Goal: Task Accomplishment & Management: Manage account settings

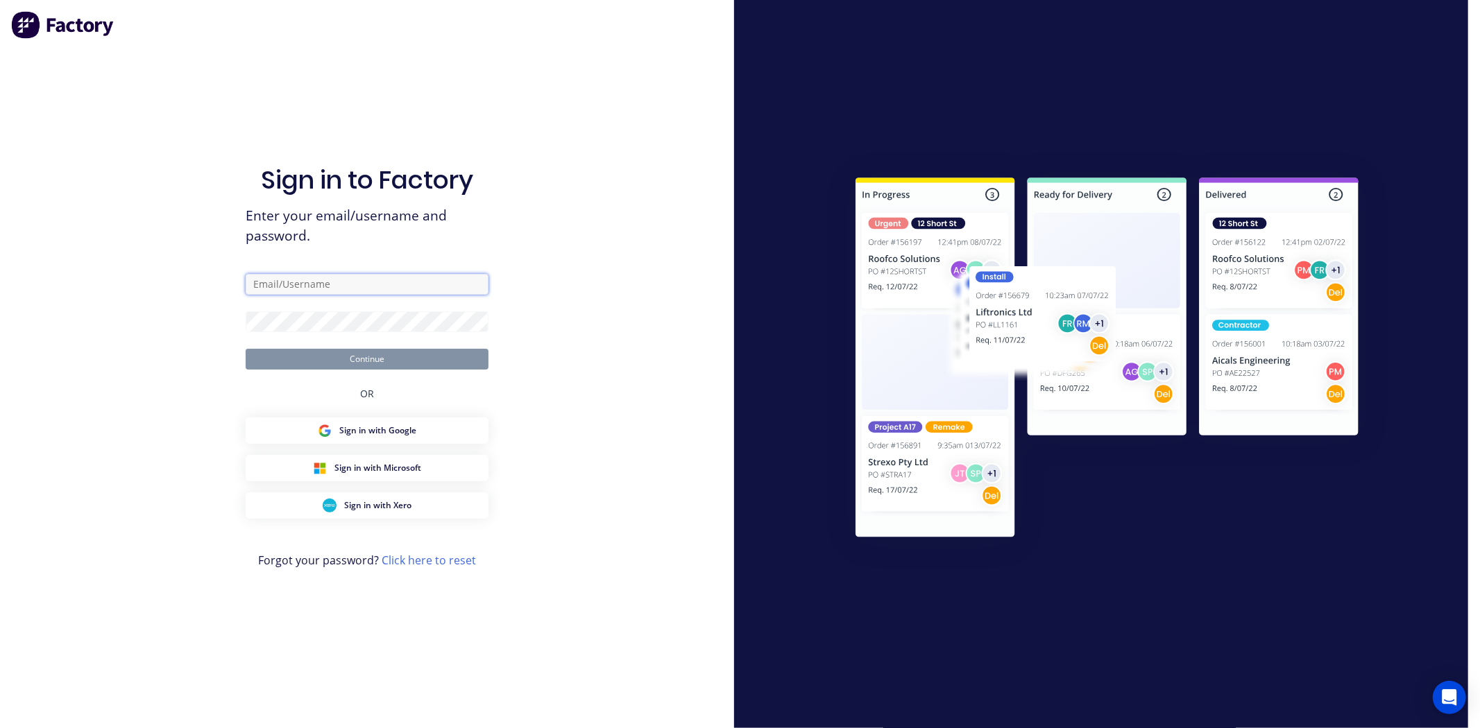
click at [320, 284] on input "text" at bounding box center [367, 284] width 243 height 21
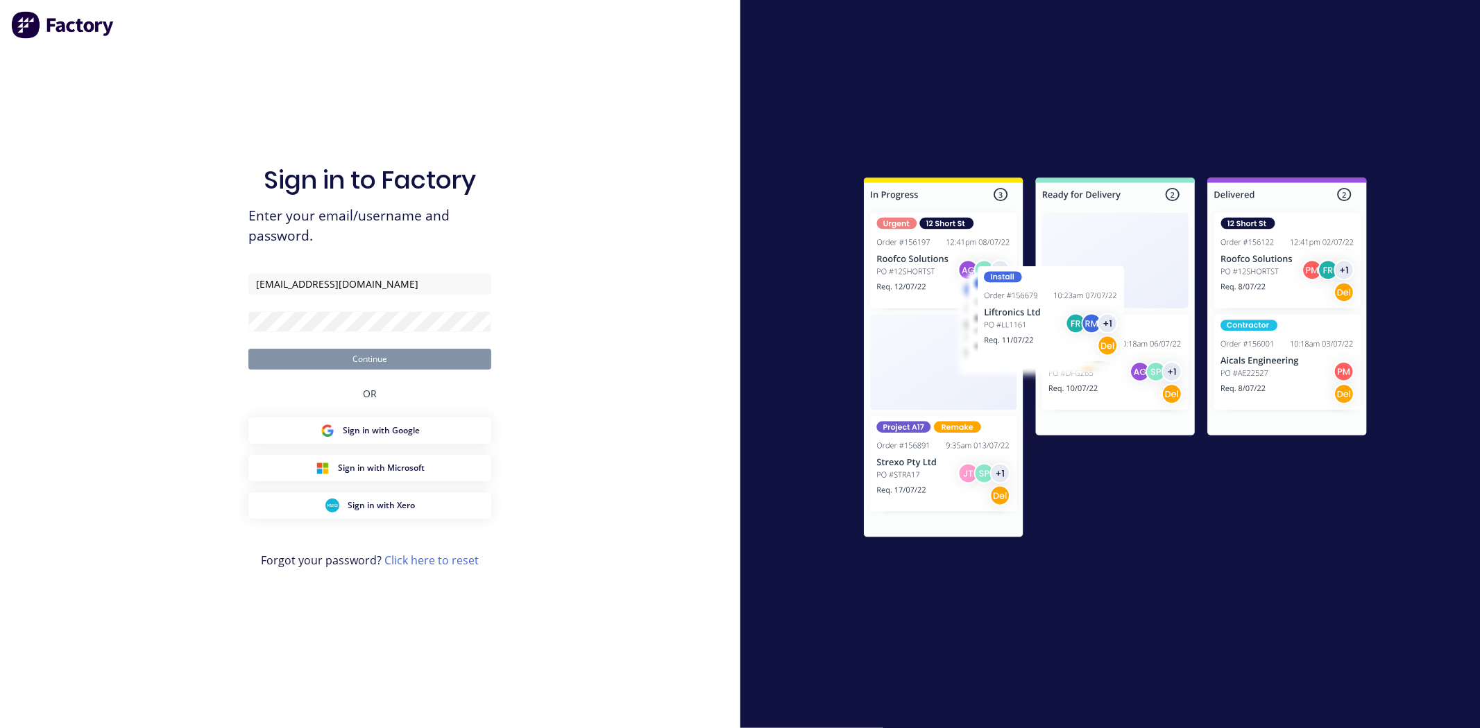
type input "[EMAIL_ADDRESS][DOMAIN_NAME]"
click at [248, 349] on button "Continue" at bounding box center [369, 359] width 243 height 21
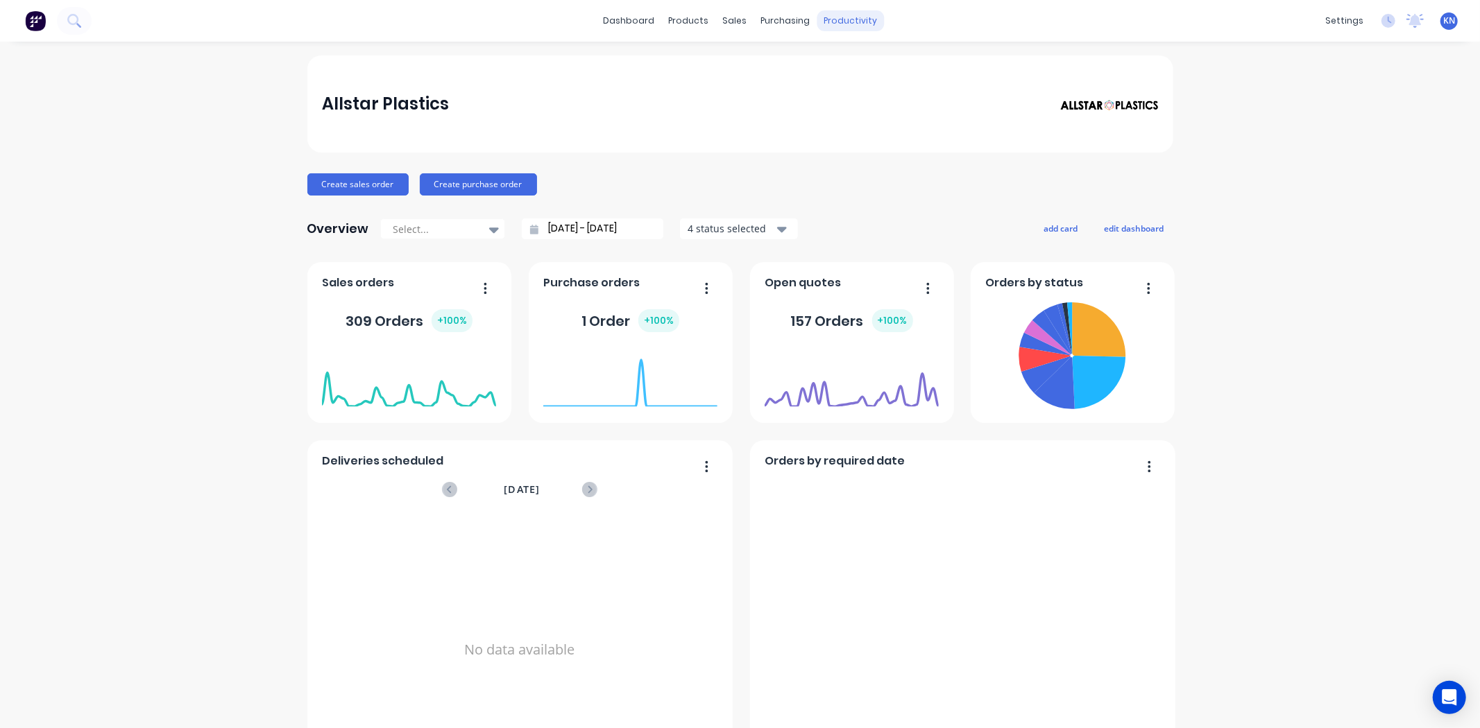
click at [855, 14] on div "productivity" at bounding box center [850, 20] width 67 height 21
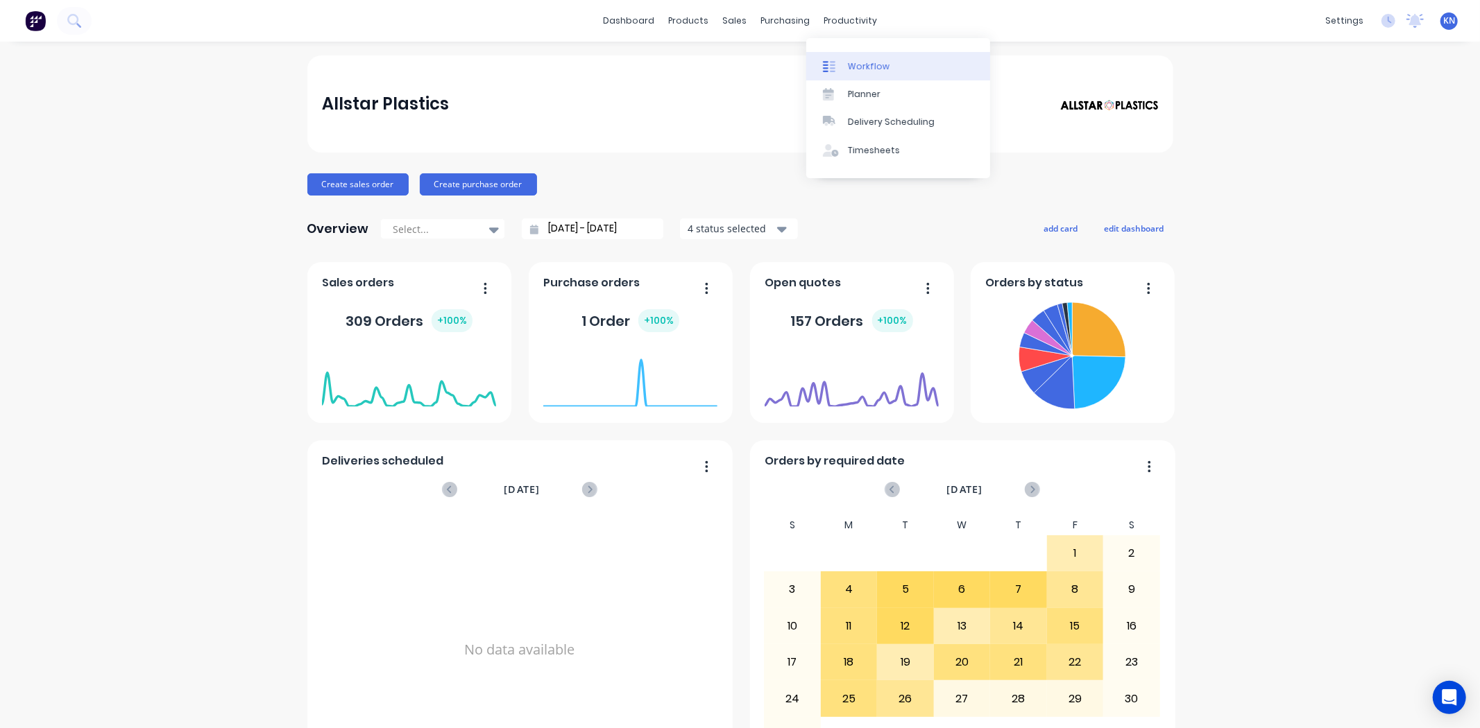
click at [857, 66] on div "Workflow" at bounding box center [869, 66] width 42 height 12
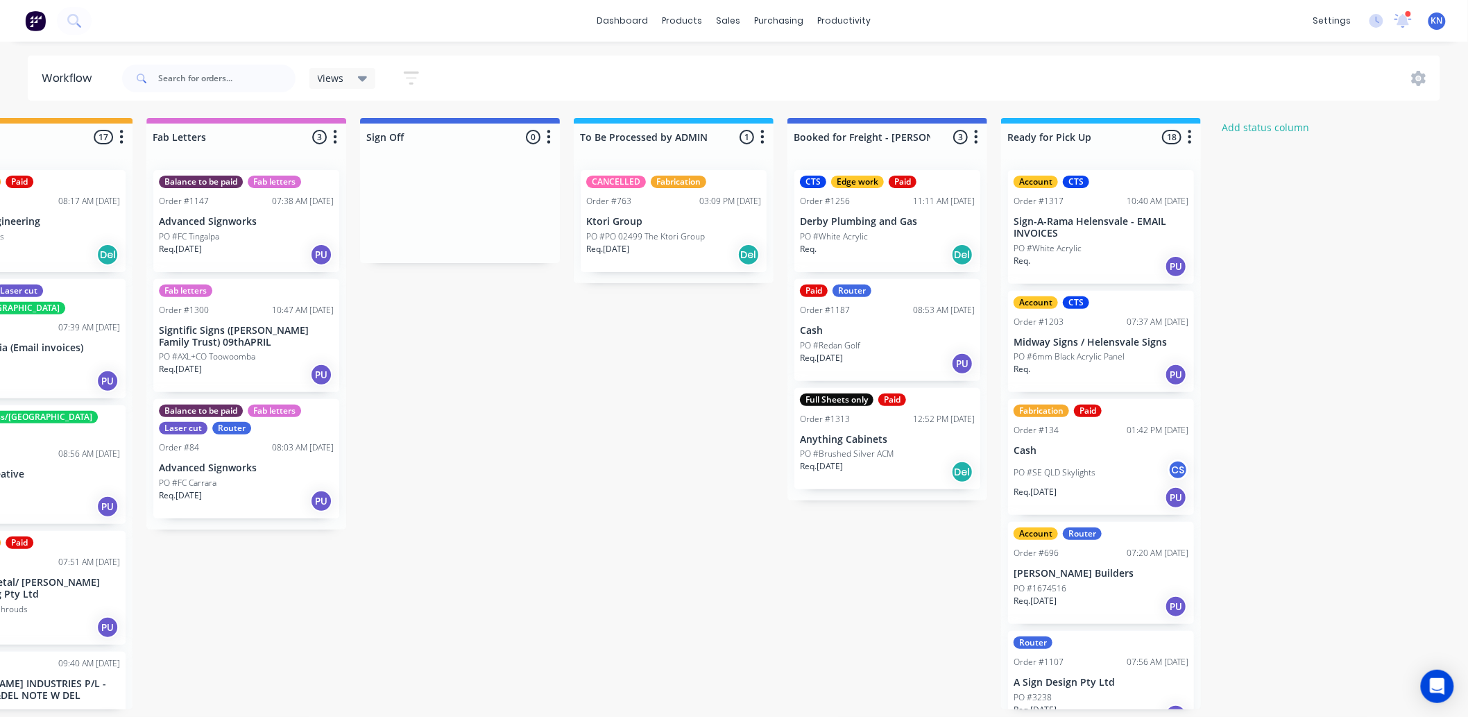
scroll to position [0, 1851]
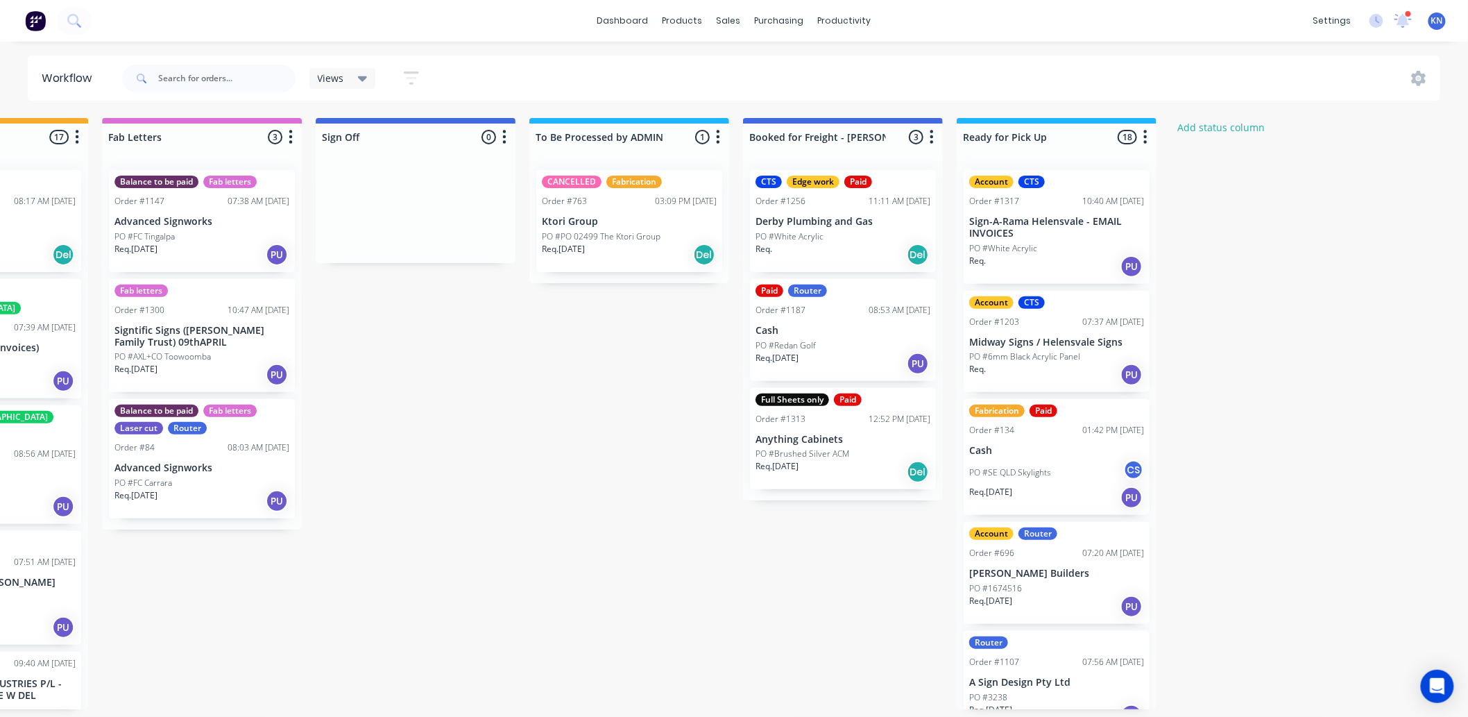
click at [1149, 134] on button "button" at bounding box center [1145, 137] width 17 height 17
click at [1051, 228] on button "Sort By" at bounding box center [1084, 235] width 139 height 23
click at [1216, 311] on name "Customer name" at bounding box center [1226, 311] width 139 height 23
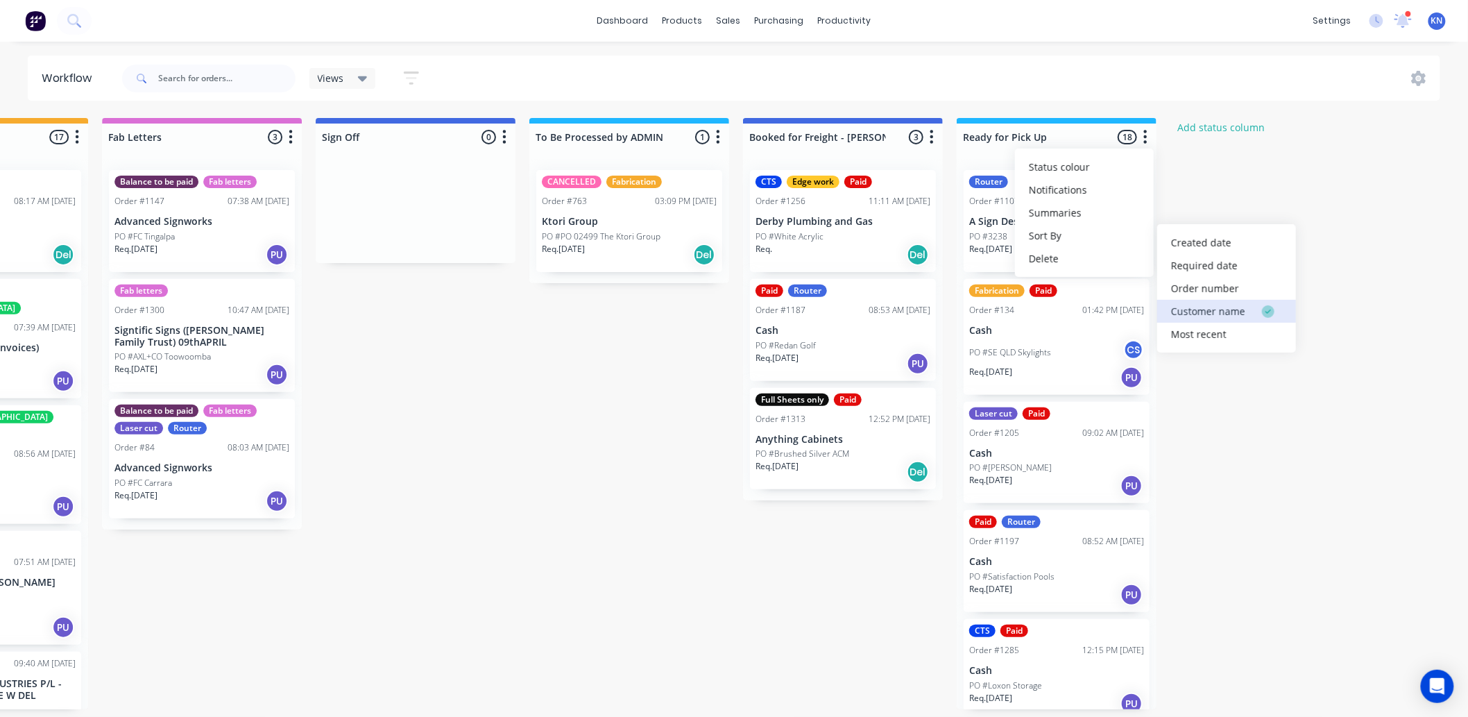
click at [1222, 308] on name "Customer name" at bounding box center [1226, 311] width 139 height 23
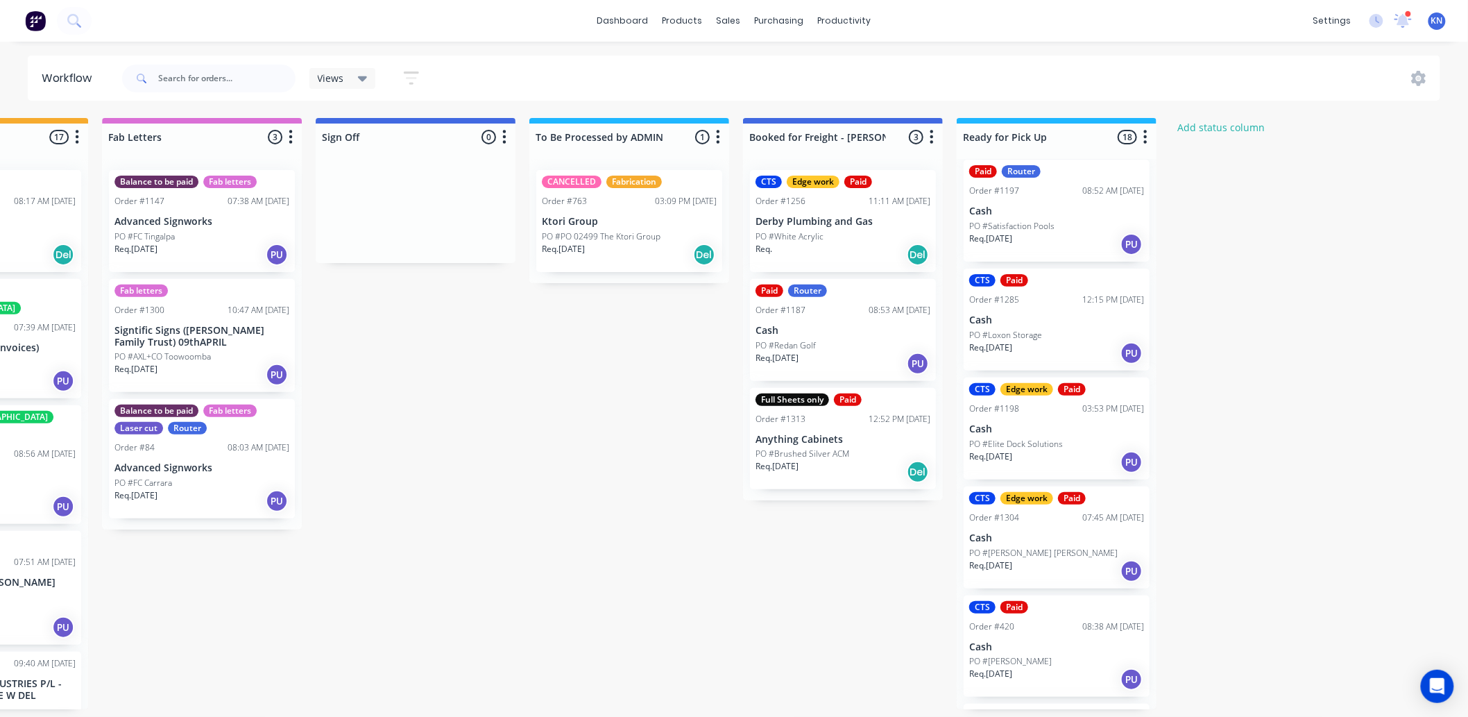
scroll to position [385, 0]
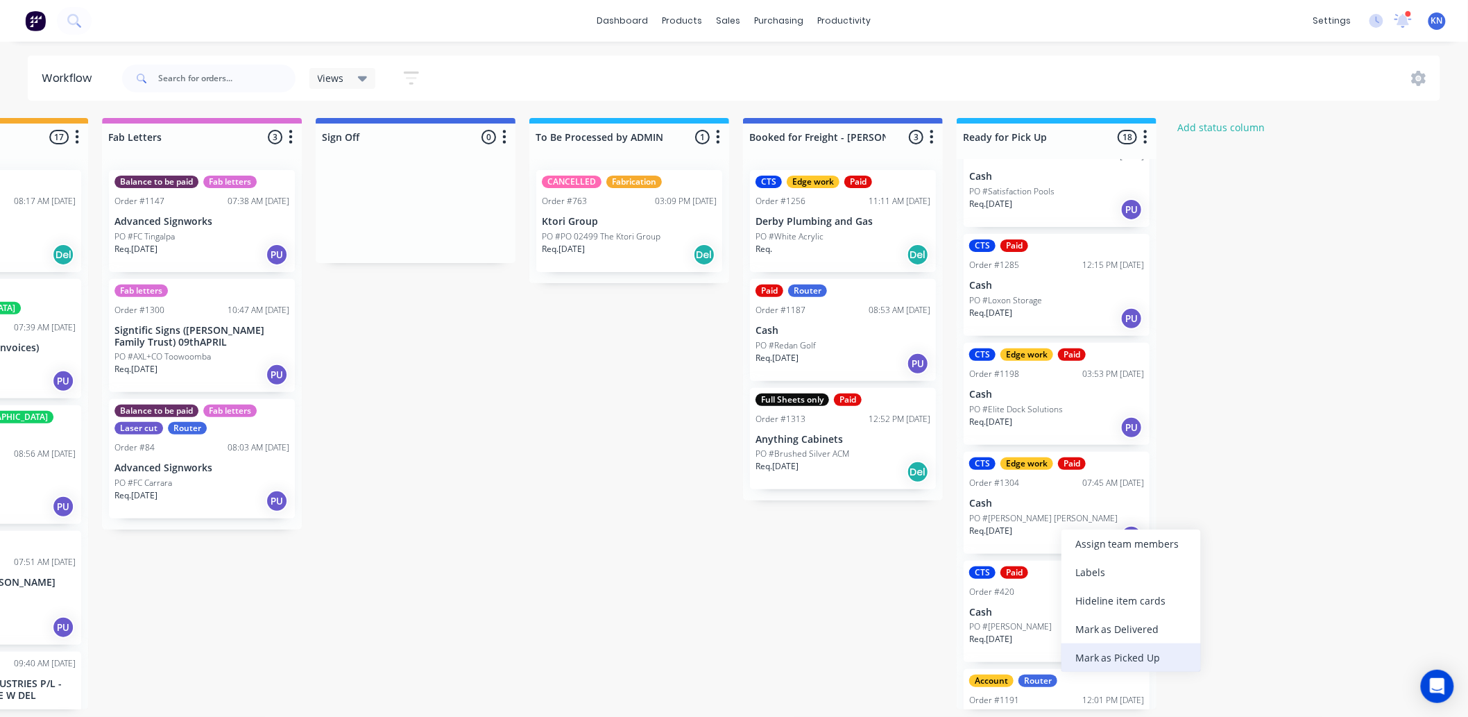
click at [1140, 663] on div "Mark as Picked Up" at bounding box center [1130, 657] width 139 height 28
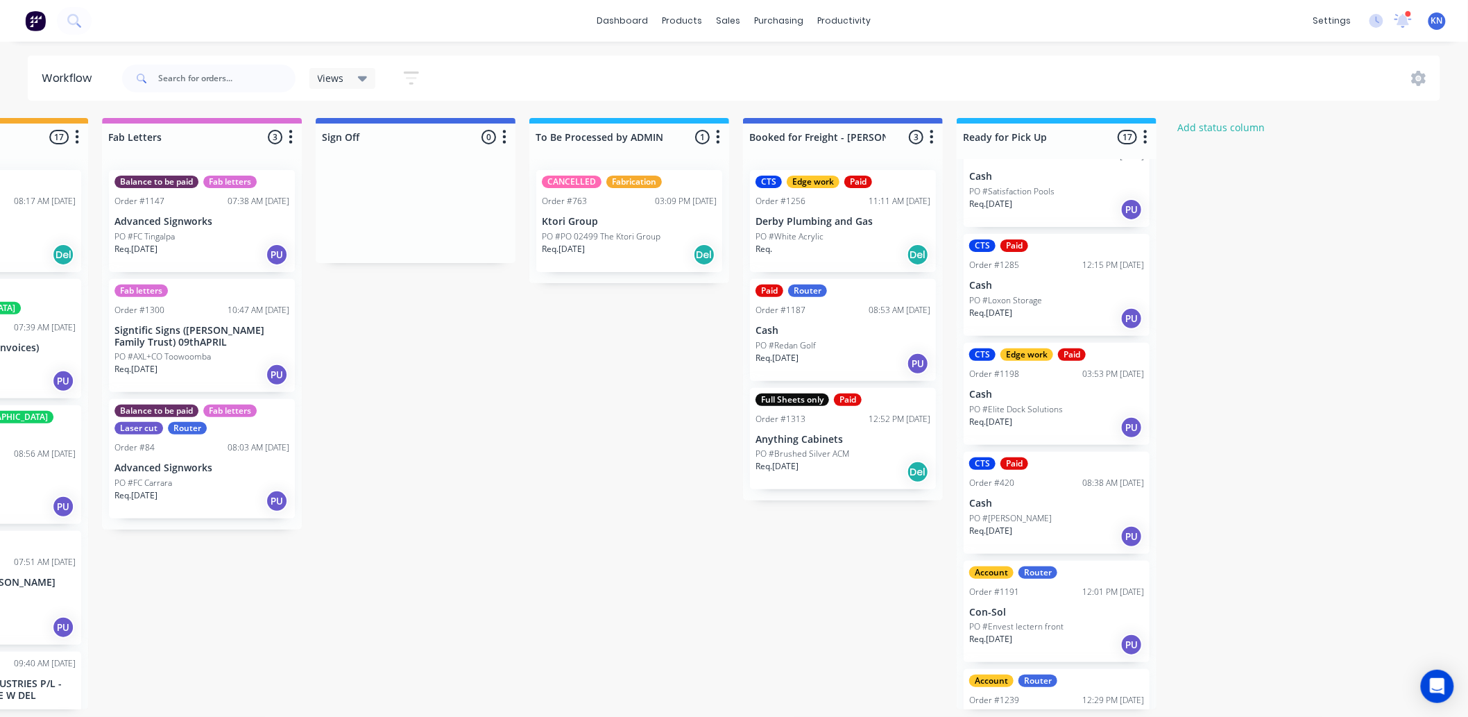
click at [1029, 606] on p "Con-Sol" at bounding box center [1056, 612] width 175 height 12
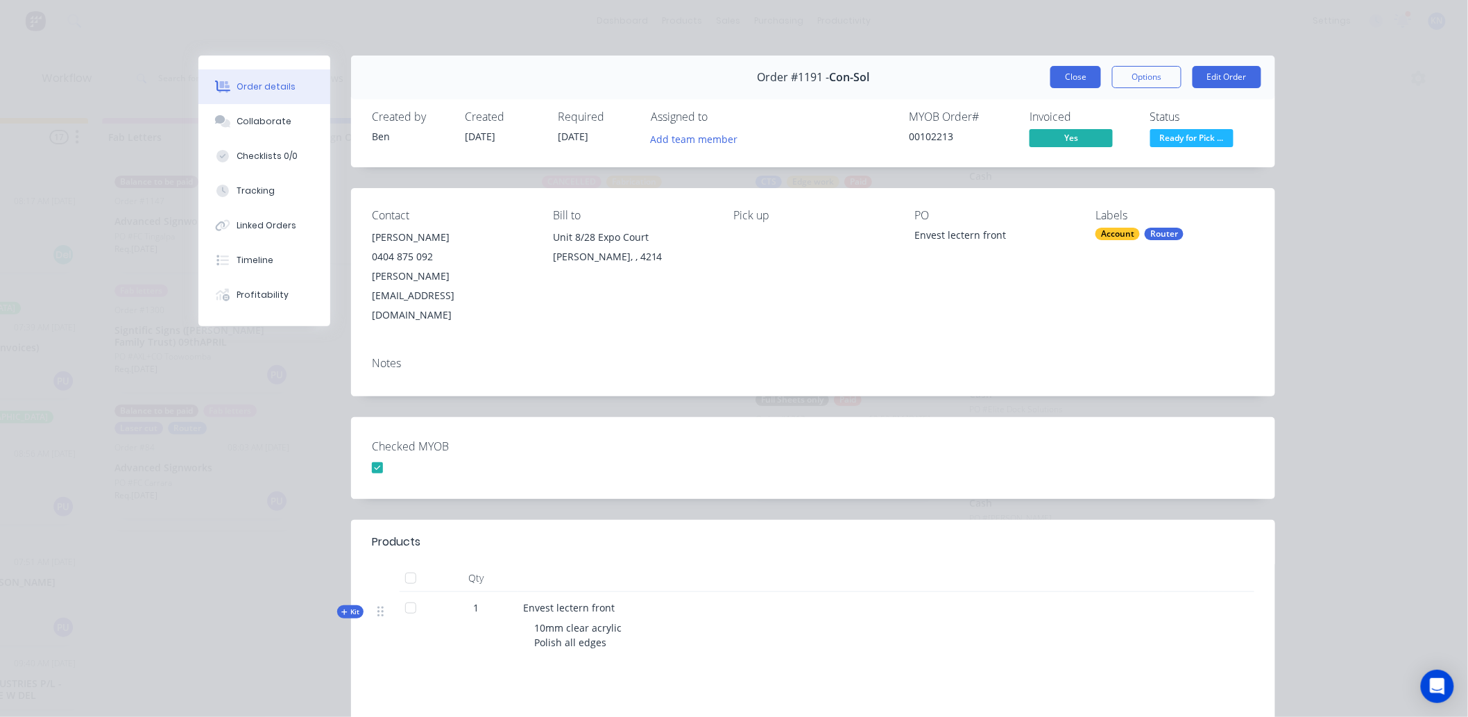
click at [1061, 70] on button "Close" at bounding box center [1075, 77] width 51 height 22
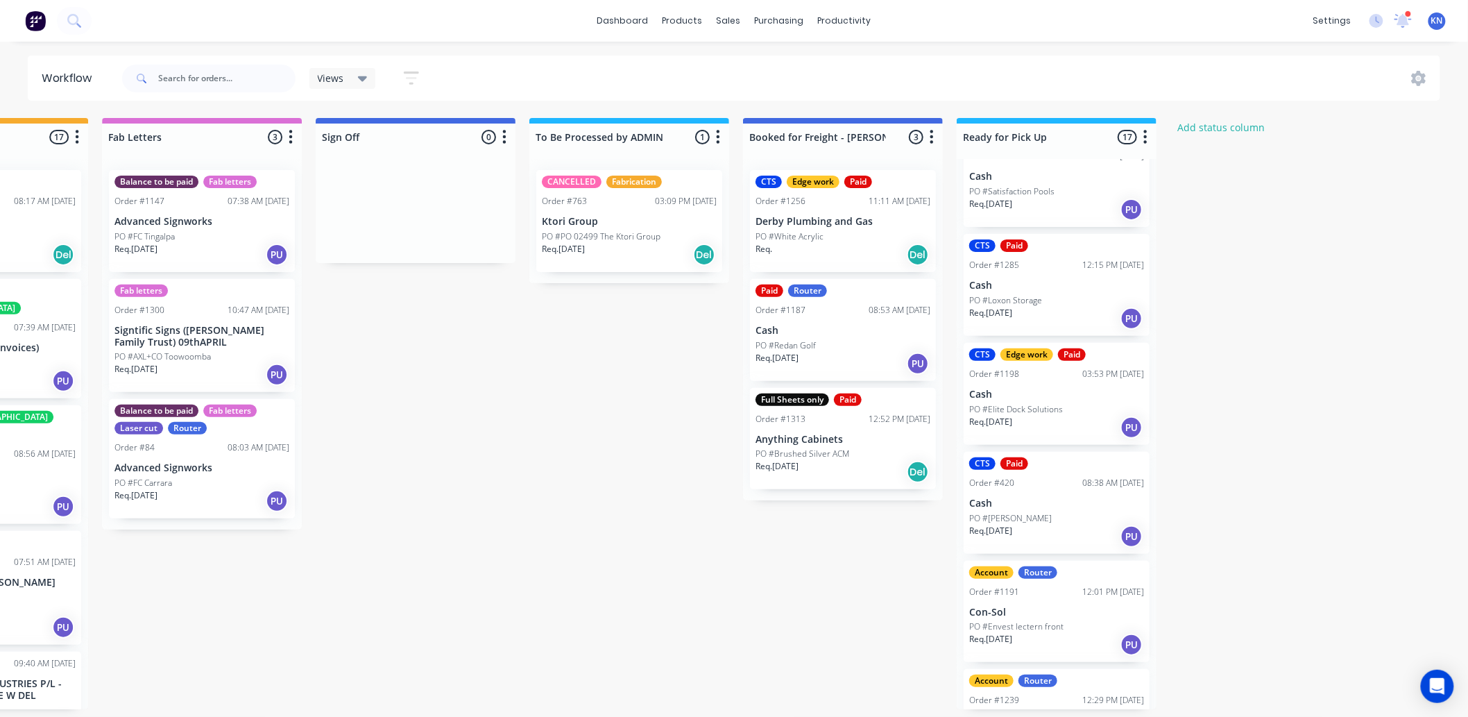
scroll to position [3, 1851]
click at [1100, 711] on div "Mark as Picked Up" at bounding box center [1120, 718] width 139 height 28
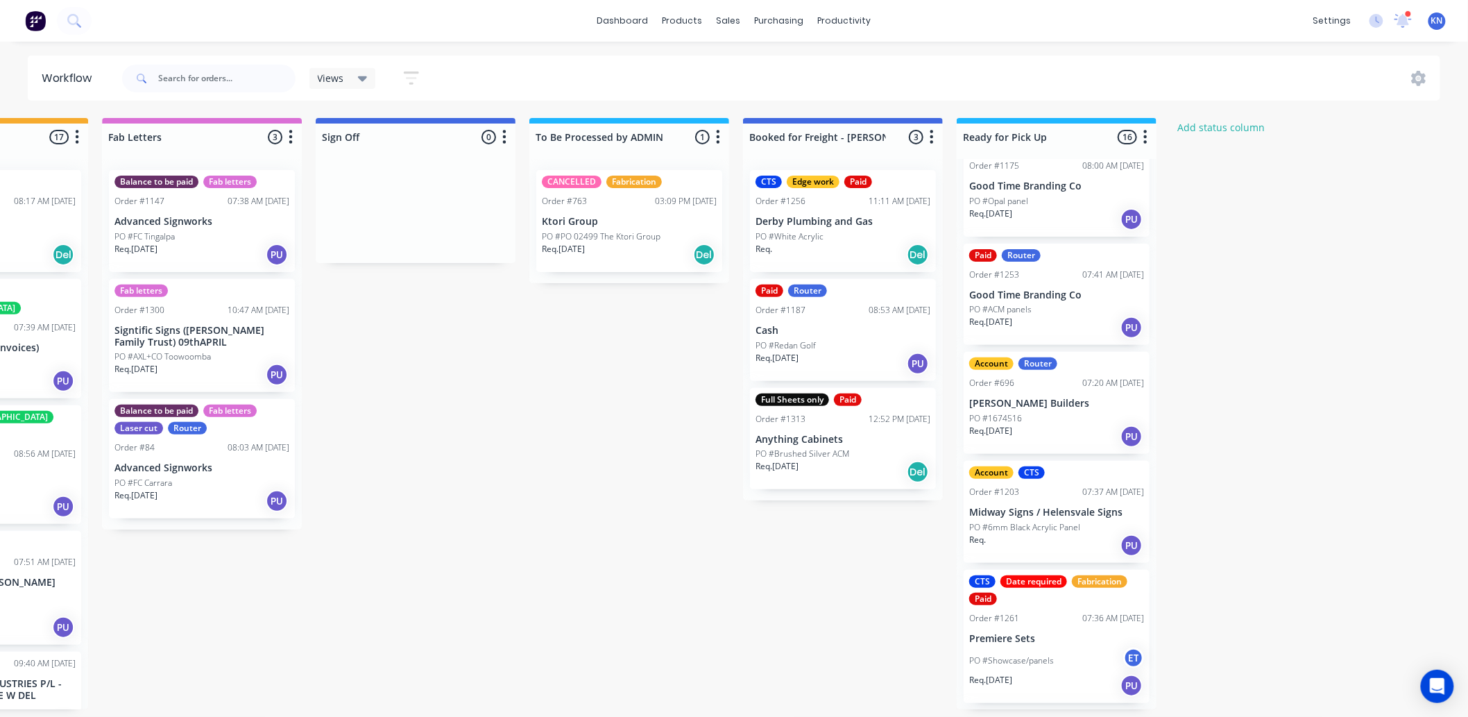
scroll to position [1079, 0]
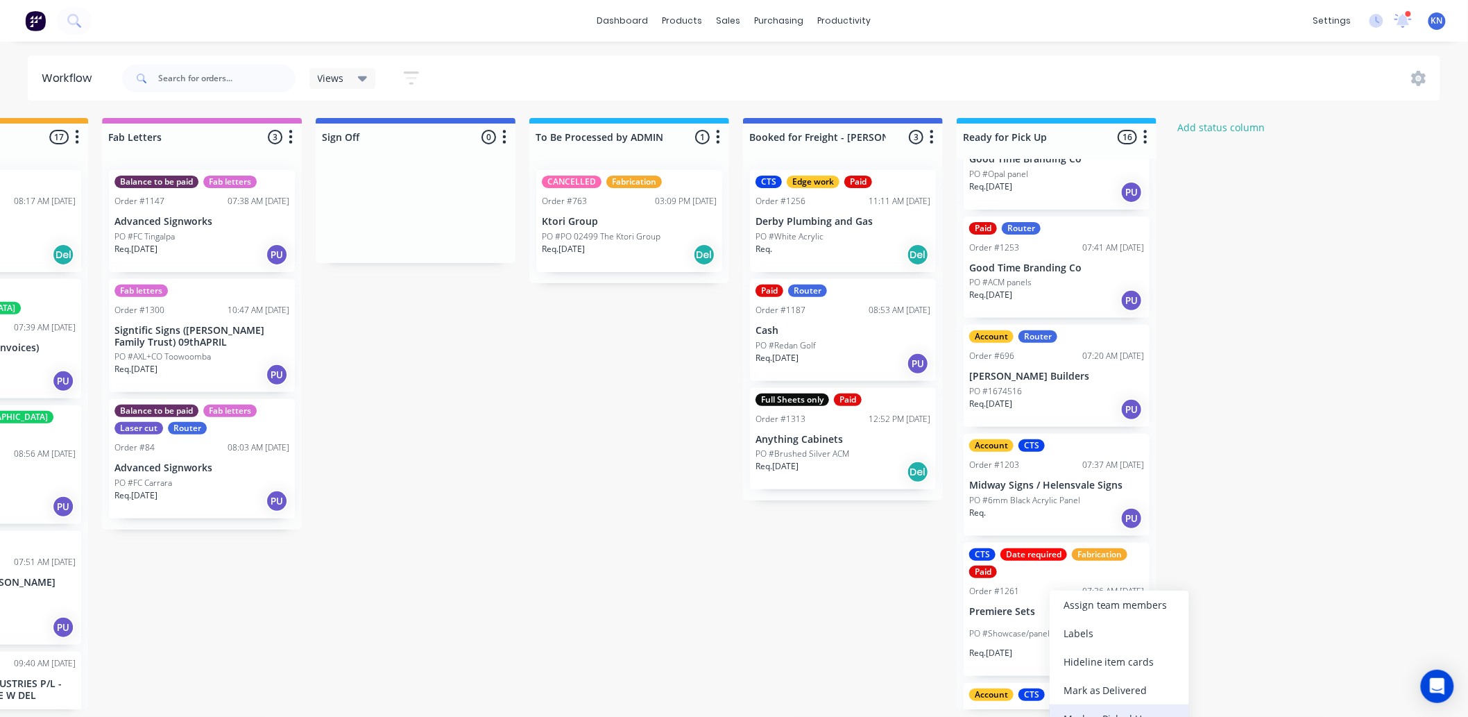
click at [1114, 708] on div "Mark as Picked Up" at bounding box center [1119, 718] width 139 height 28
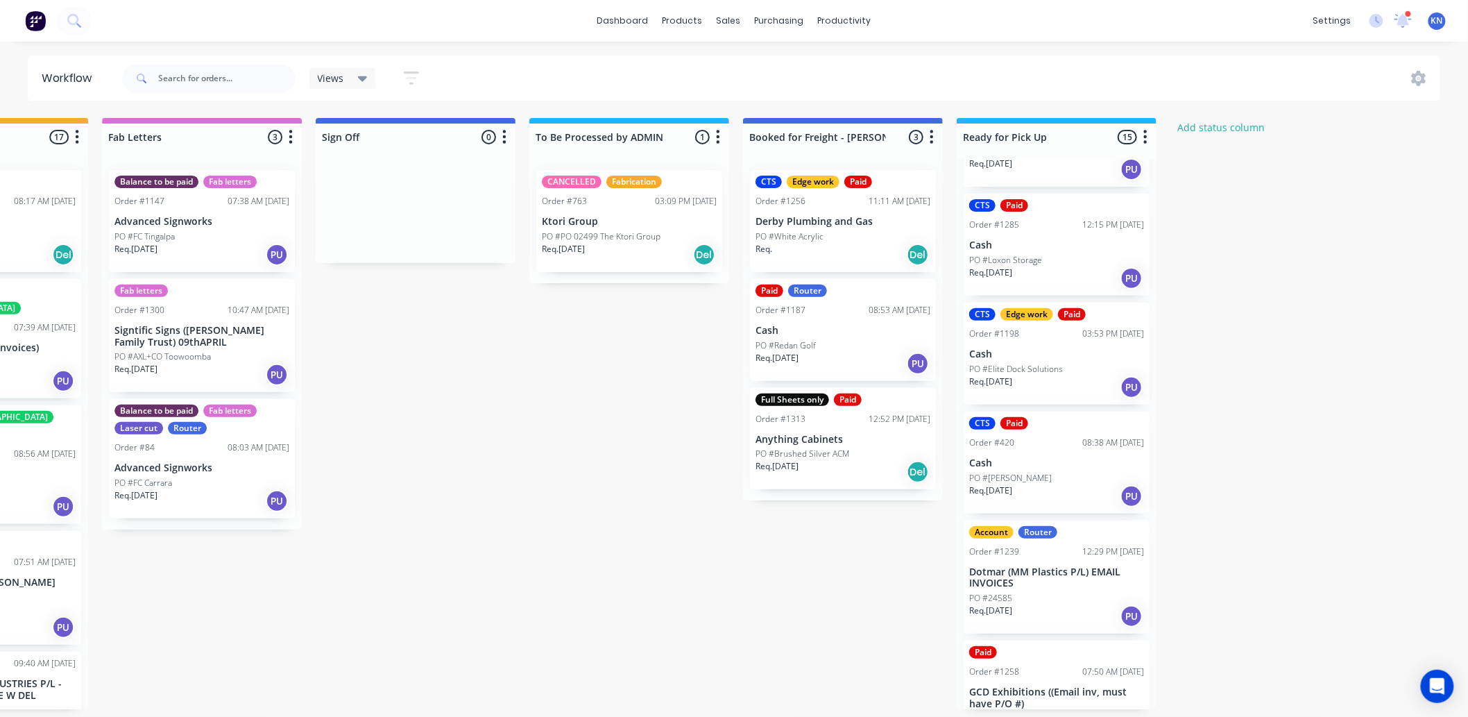
scroll to position [450, 0]
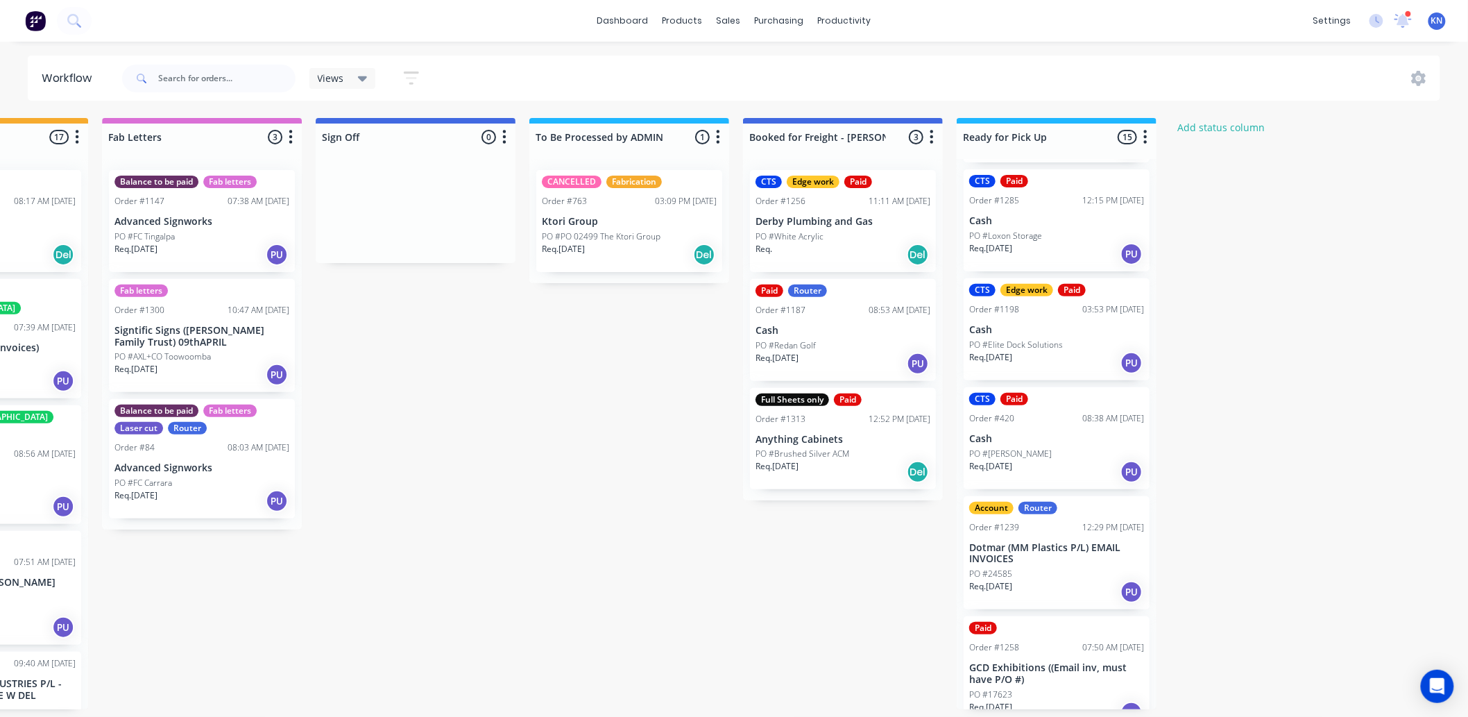
click at [1051, 554] on p "Dotmar (MM Plastics P/L) EMAIL INVOICES" at bounding box center [1056, 554] width 175 height 24
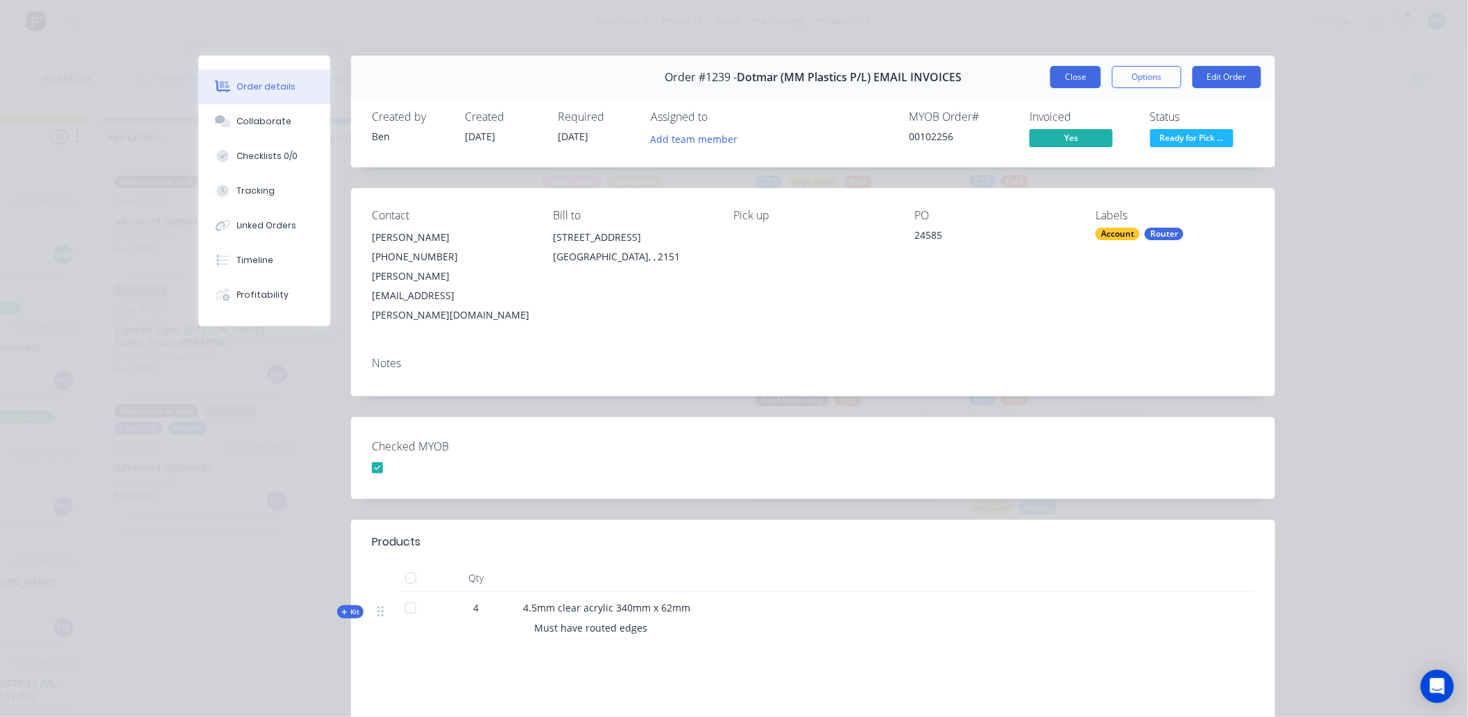
click at [1080, 72] on button "Close" at bounding box center [1075, 77] width 51 height 22
click at [1080, 72] on div "Views Save new view None (Default) edit Ready for Pick Up edit Show/Hide status…" at bounding box center [780, 79] width 1322 height 42
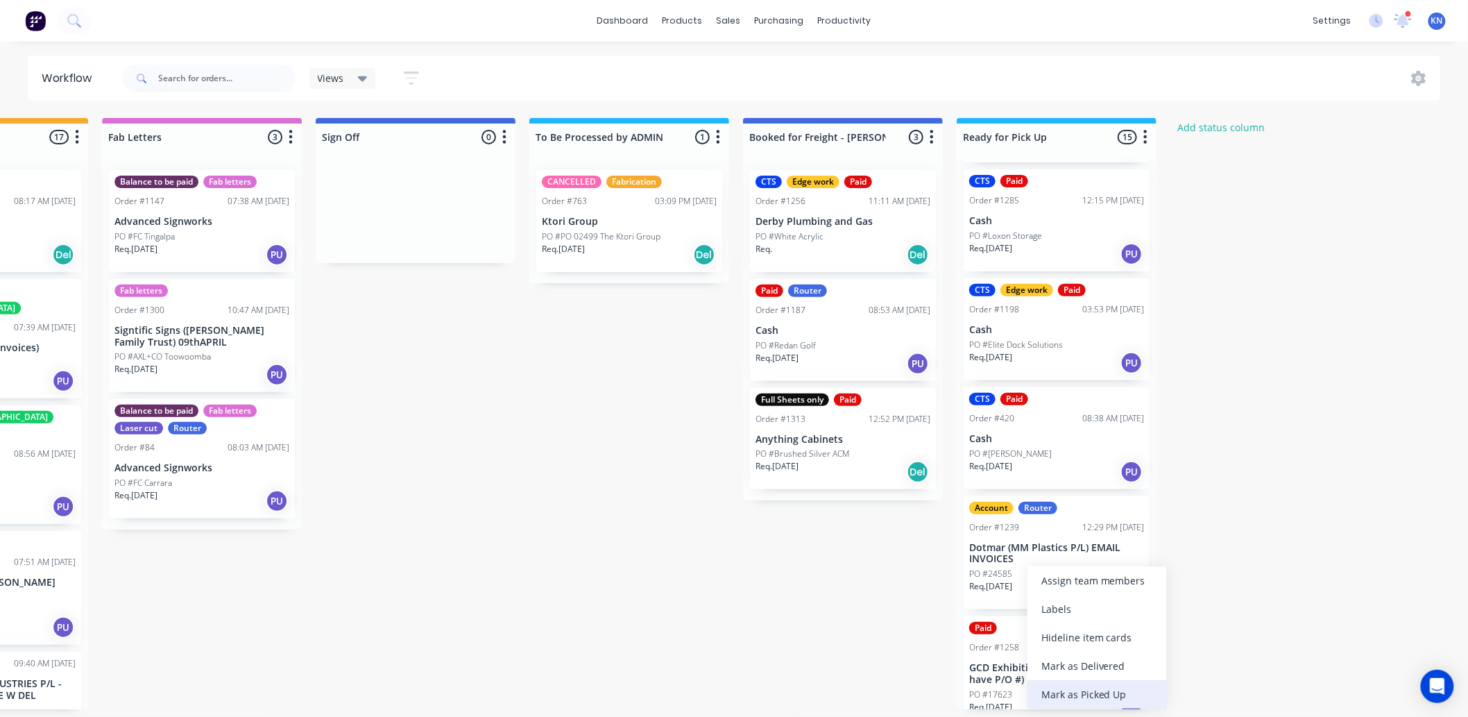
click at [1070, 696] on div "Mark as Picked Up" at bounding box center [1096, 694] width 139 height 28
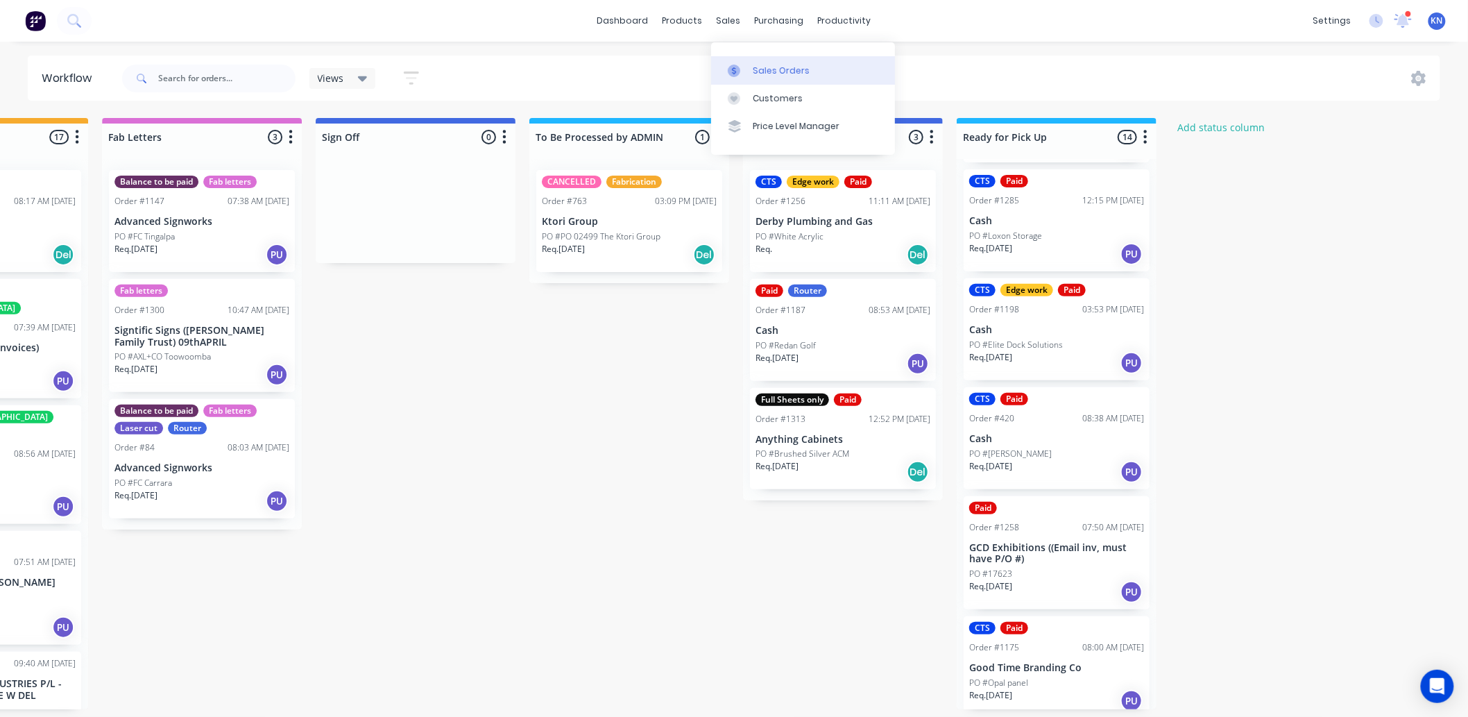
click at [742, 69] on div at bounding box center [738, 71] width 21 height 12
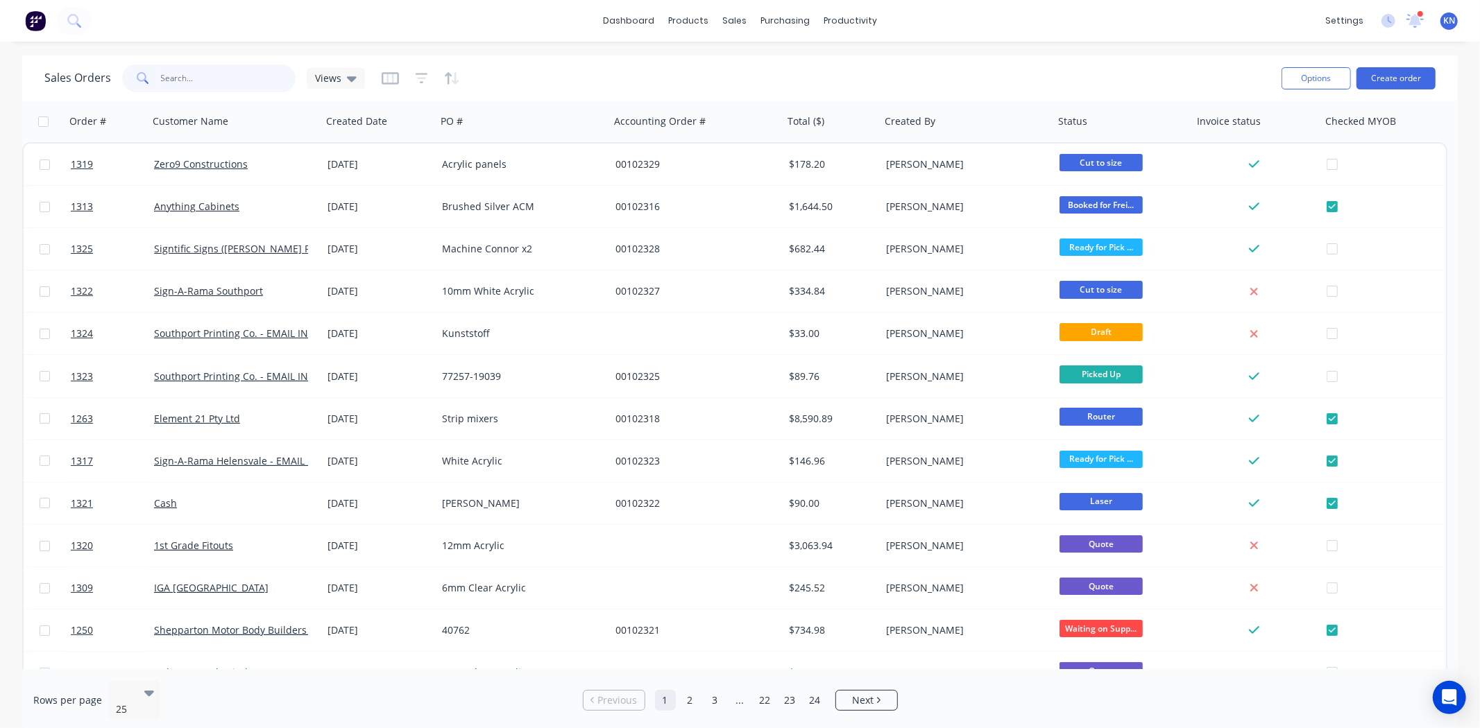
click at [173, 73] on input "text" at bounding box center [228, 79] width 135 height 28
type input "1239"
